Goal: Check status: Check status

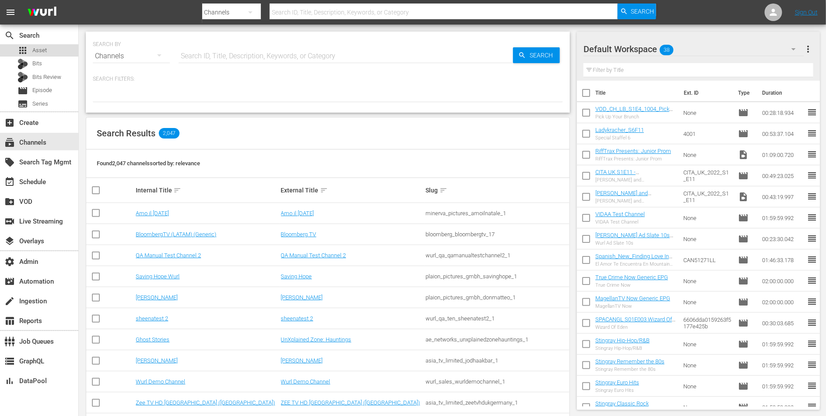
click at [50, 54] on div "apps Asset" at bounding box center [39, 50] width 78 height 12
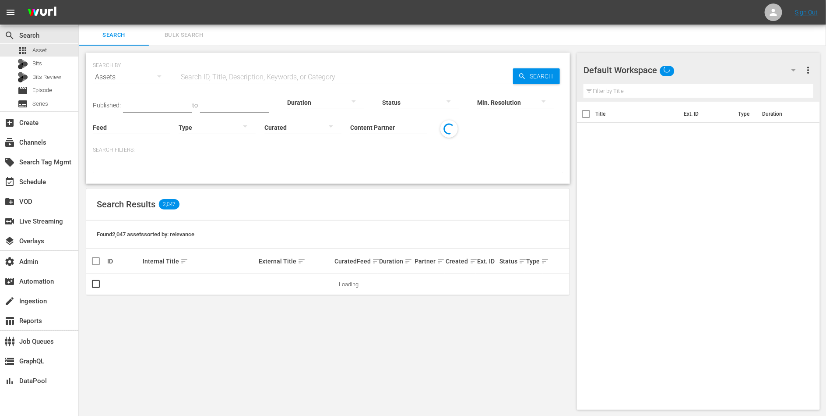
click at [229, 81] on input "text" at bounding box center [346, 77] width 335 height 21
paste input "121500190"
type input "121500190"
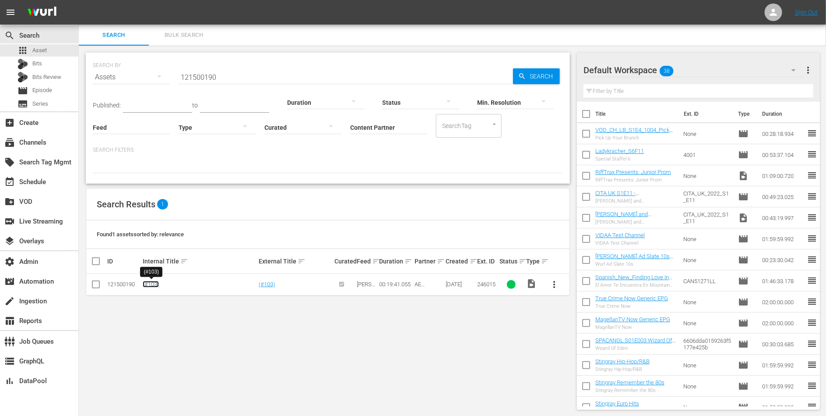
click at [155, 285] on link "(#103)" at bounding box center [151, 284] width 16 height 7
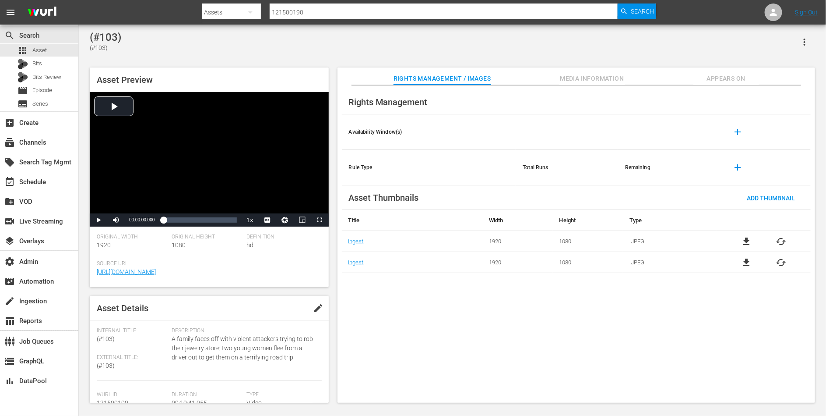
click at [744, 72] on button "Appears On" at bounding box center [727, 76] width 66 height 18
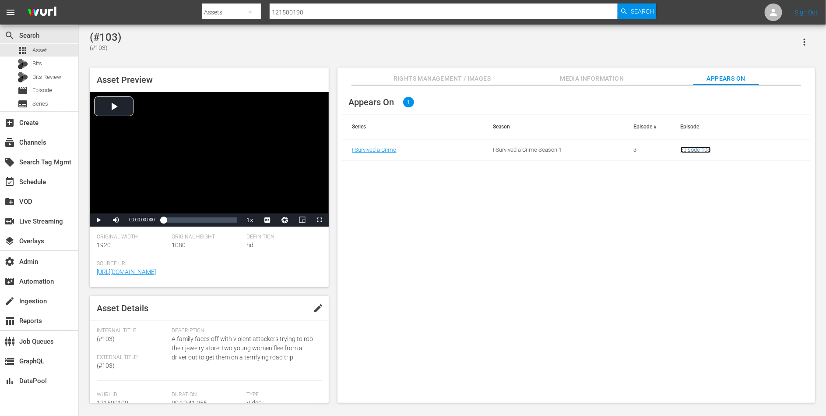
click at [700, 151] on link "Episode 103" at bounding box center [696, 149] width 30 height 7
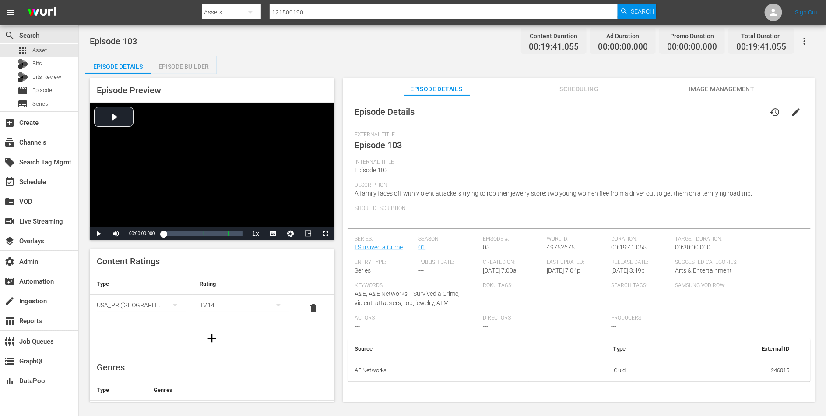
click at [570, 86] on span "Scheduling" at bounding box center [580, 89] width 66 height 11
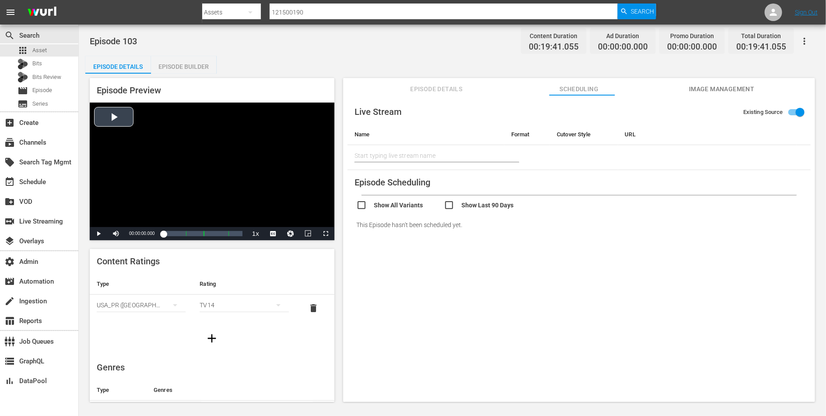
click at [162, 189] on div "Video Player" at bounding box center [212, 164] width 245 height 124
click at [193, 232] on div "Loaded : 1.51% 00:08:00.908 (#103) (2/4) 00:00:00.699" at bounding box center [202, 233] width 79 height 9
click at [213, 232] on div "Loaded : 41.69% 00:13:33.301 (#103) (3/4) 00:08:05.407" at bounding box center [202, 233] width 79 height 9
click at [99, 233] on span "Video Player" at bounding box center [99, 233] width 0 height 0
